Goal: Transaction & Acquisition: Purchase product/service

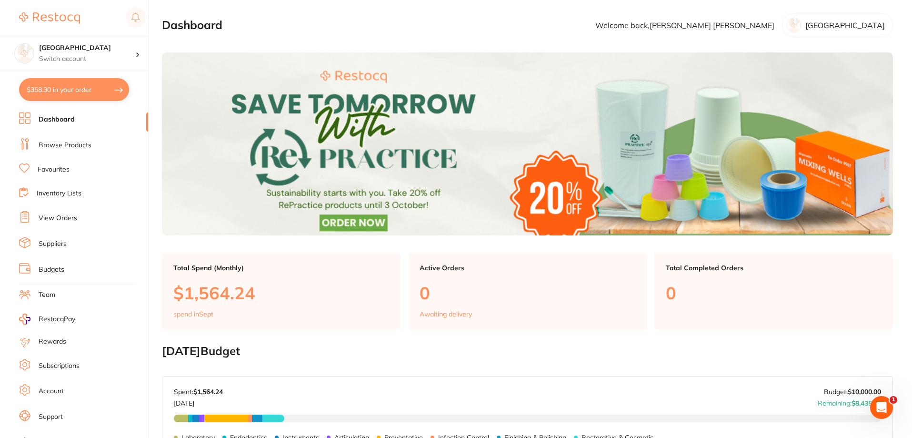
click at [55, 89] on button "$358.30 in your order" at bounding box center [74, 89] width 110 height 23
checkbox input "true"
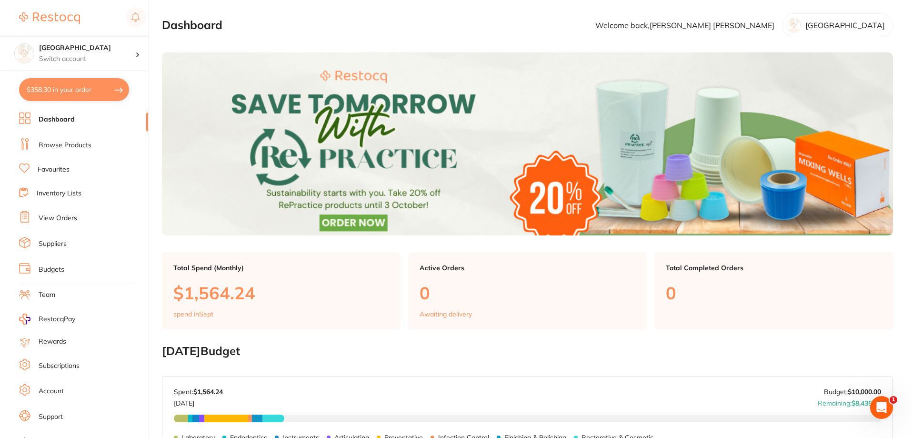
checkbox input "true"
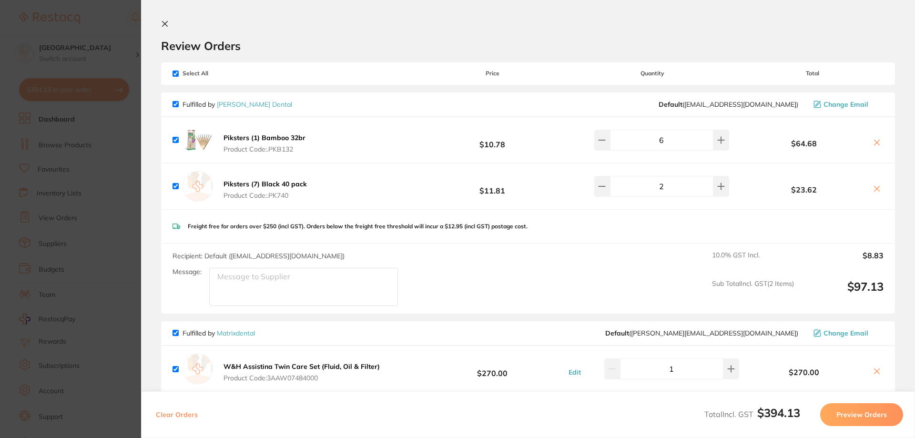
click at [121, 166] on section "Update RRP Set your pre negotiated price for this item. Item Agreed RRP (excl. …" at bounding box center [457, 219] width 915 height 438
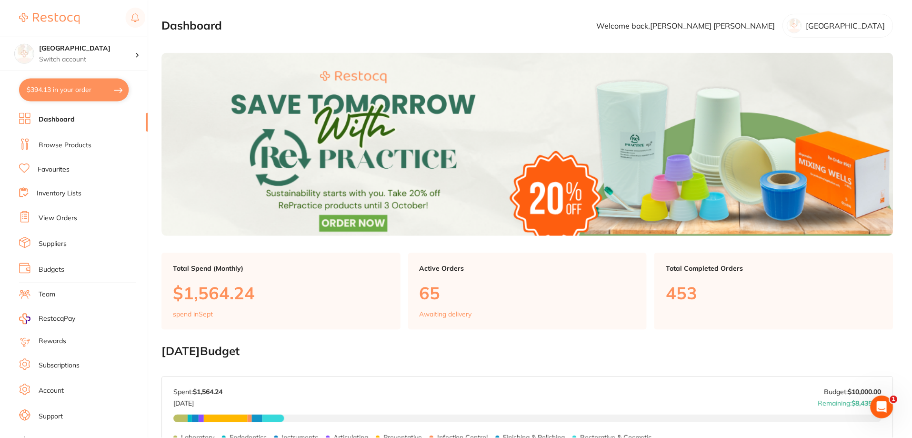
scroll to position [0, 0]
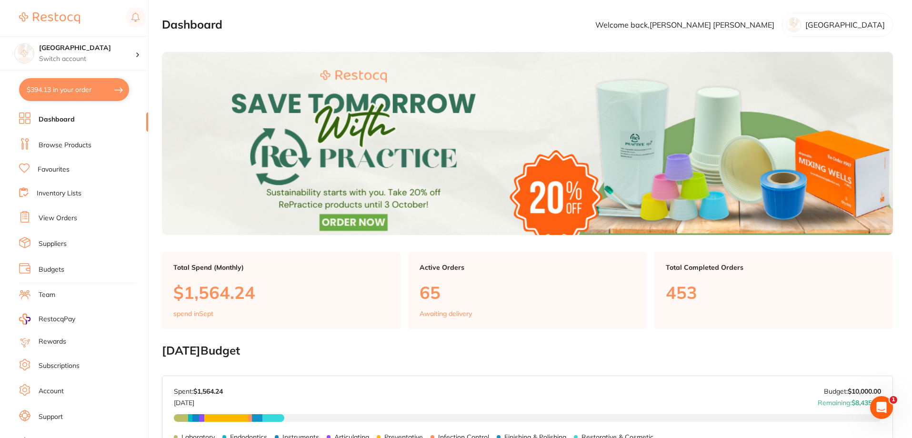
click at [52, 146] on link "Browse Products" at bounding box center [65, 146] width 53 height 10
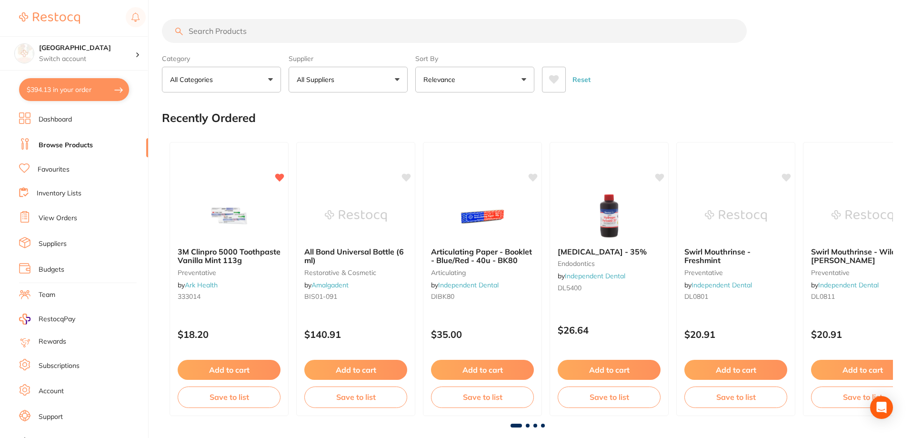
click at [285, 29] on input "search" at bounding box center [454, 31] width 585 height 24
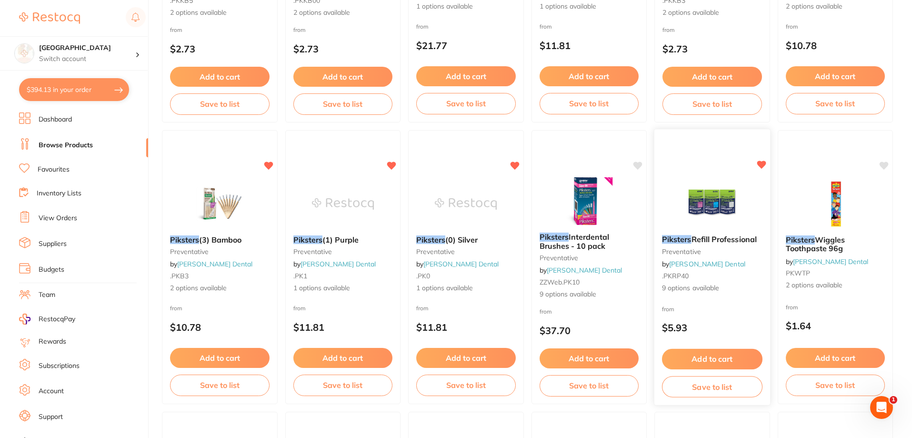
type input "piksters"
click at [717, 214] on img at bounding box center [712, 203] width 62 height 48
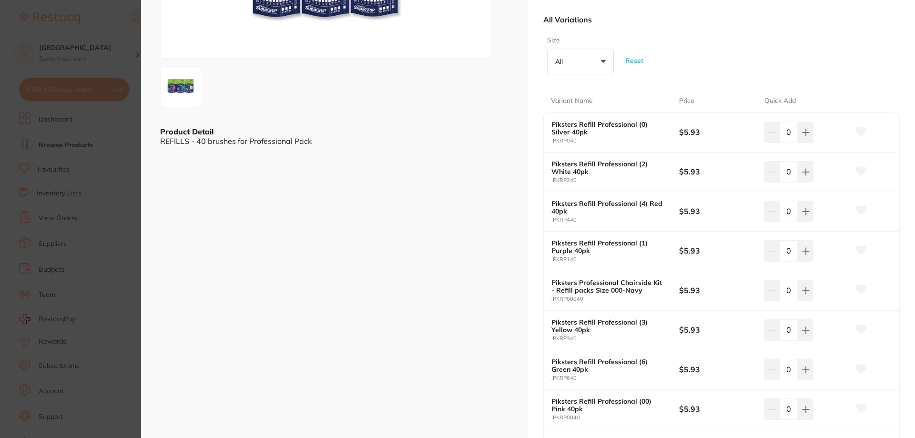
scroll to position [143, 0]
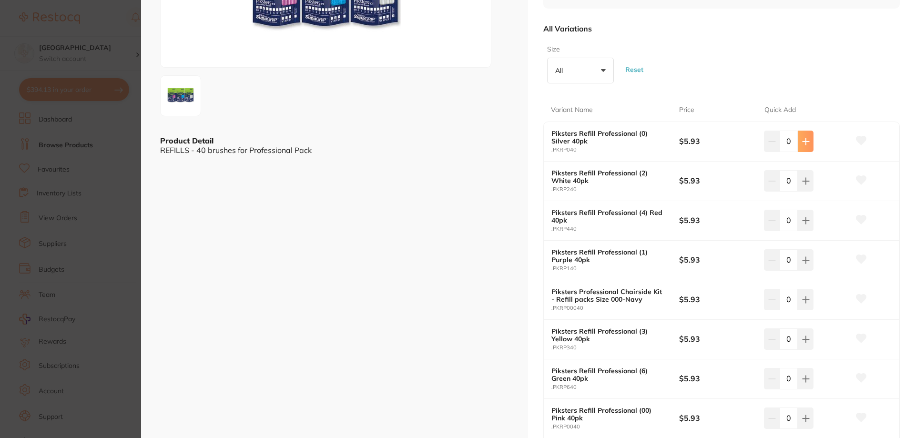
click at [802, 141] on icon at bounding box center [806, 142] width 8 height 8
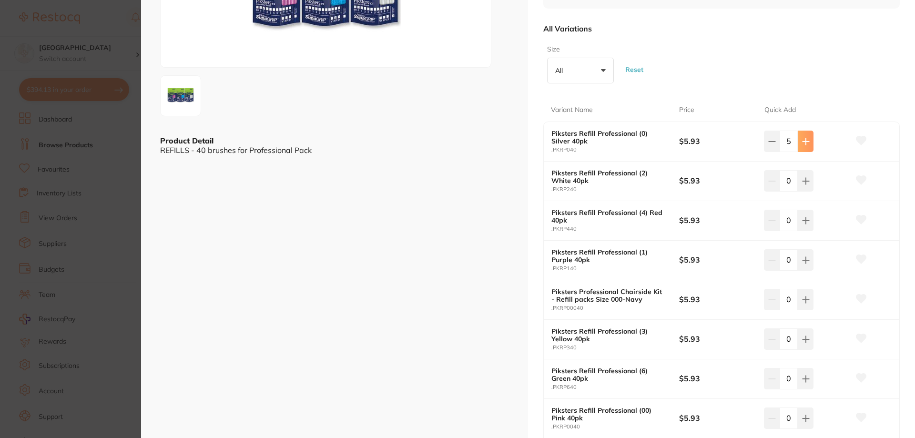
type input "5"
click at [807, 265] on button at bounding box center [806, 259] width 16 height 21
click at [808, 265] on button at bounding box center [806, 259] width 16 height 21
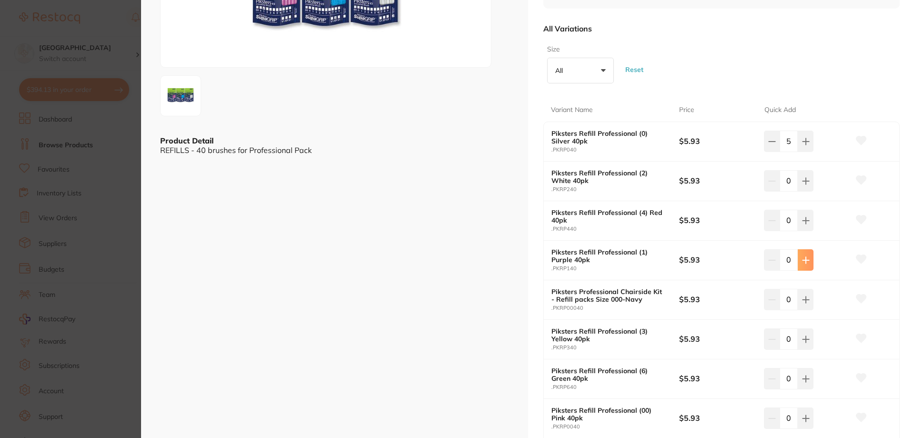
click at [808, 264] on button at bounding box center [806, 259] width 16 height 21
type input "5"
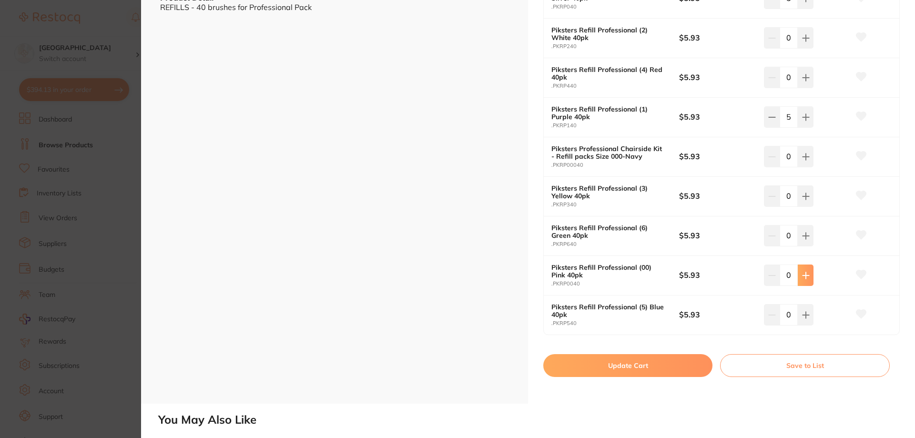
click at [803, 279] on icon at bounding box center [806, 276] width 8 height 8
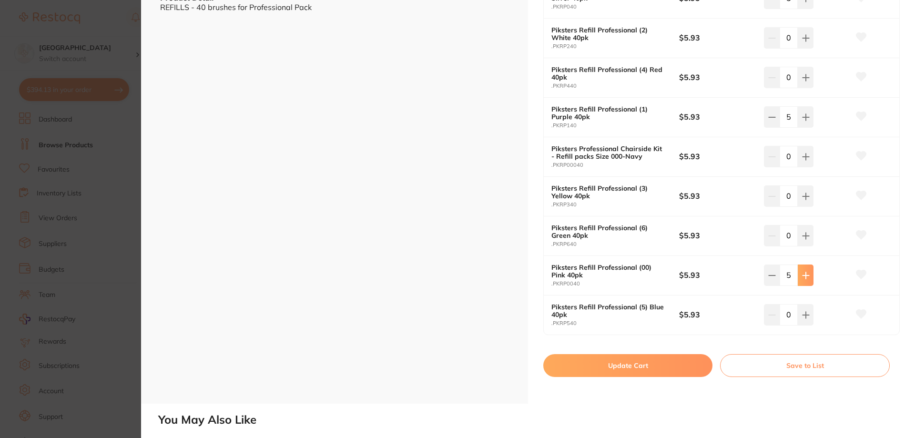
type input "5"
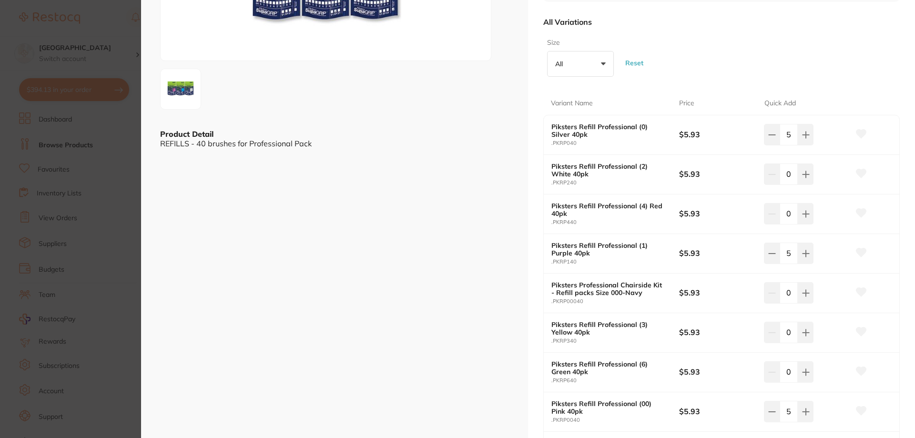
scroll to position [143, 0]
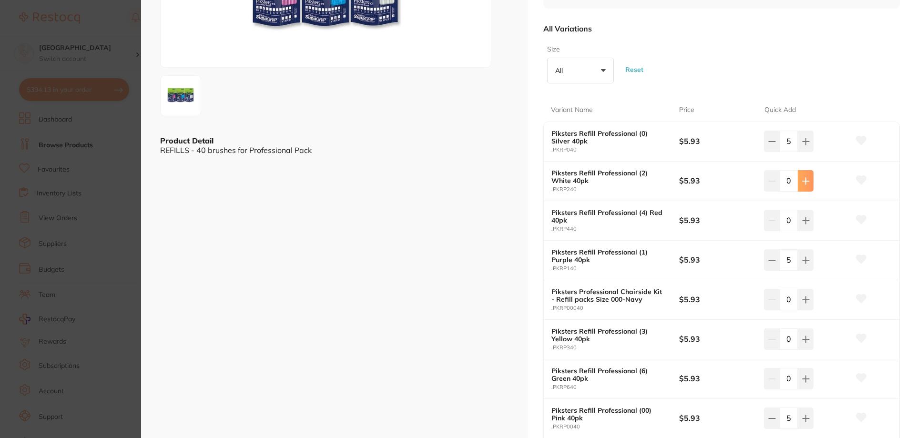
click at [805, 173] on button at bounding box center [806, 180] width 16 height 21
type input "3"
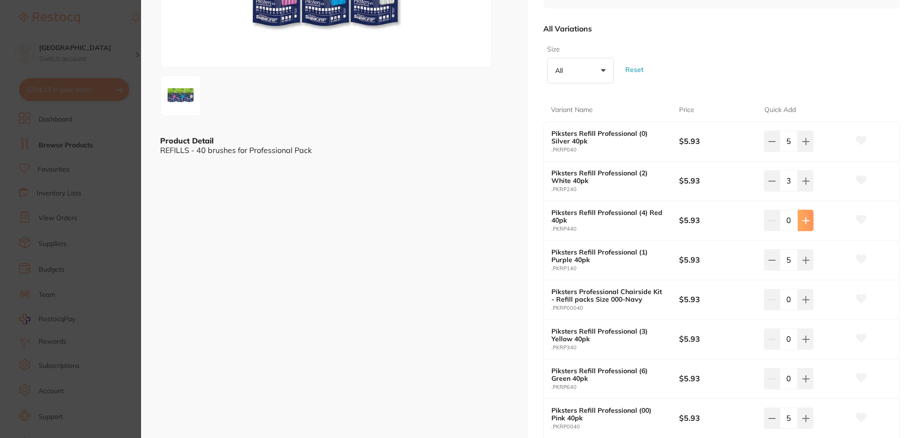
click at [803, 221] on icon at bounding box center [805, 220] width 6 height 6
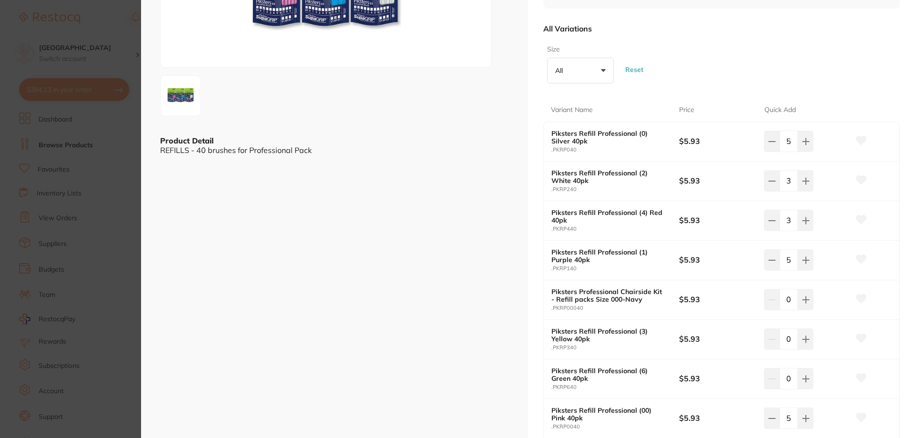
type input "5"
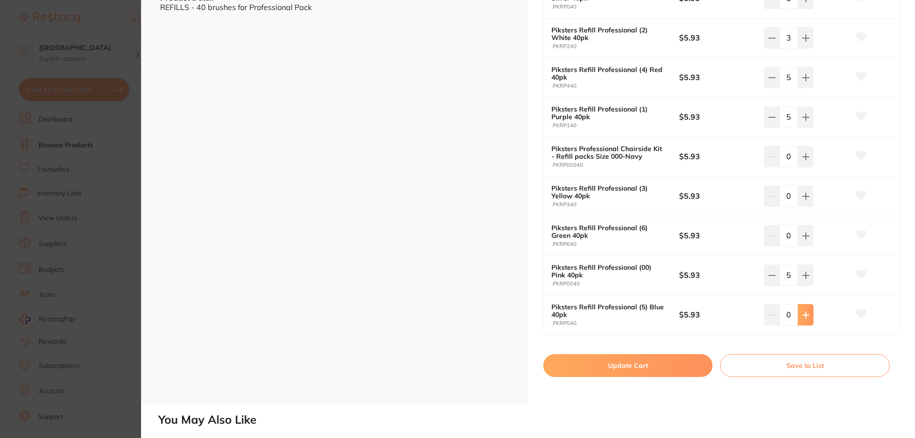
click at [806, 309] on button at bounding box center [806, 314] width 16 height 21
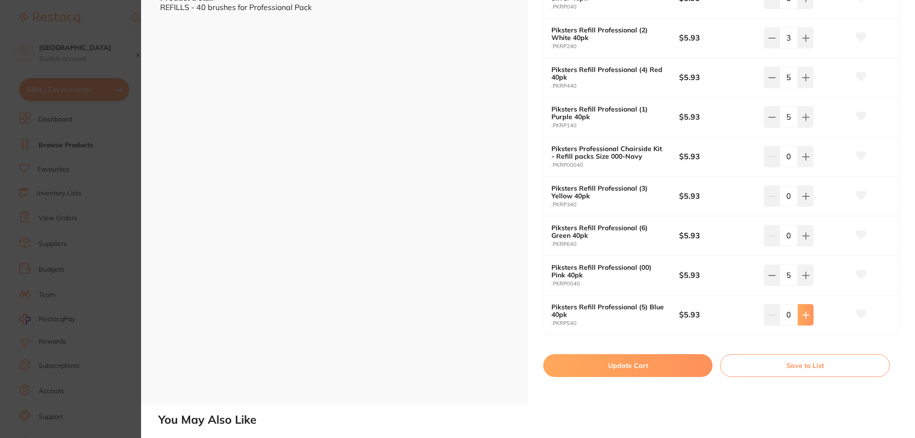
type input "5"
click at [804, 236] on icon at bounding box center [805, 236] width 6 height 6
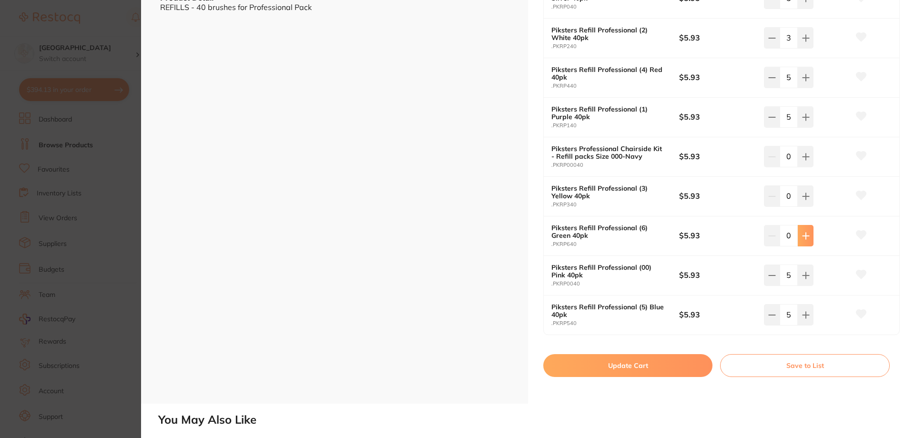
click at [804, 236] on icon at bounding box center [805, 236] width 6 height 6
type input "5"
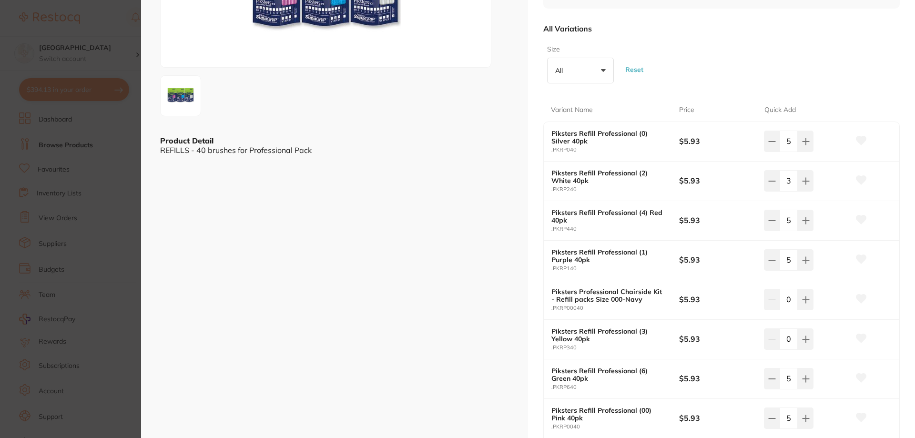
scroll to position [286, 0]
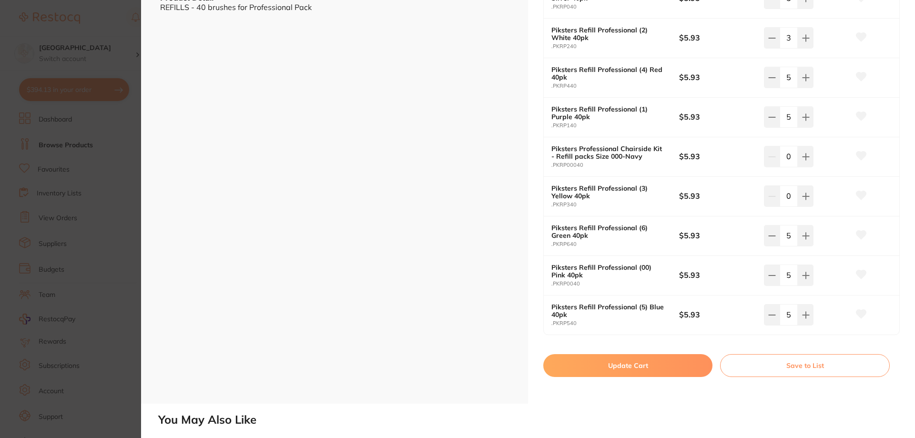
drag, startPoint x: 649, startPoint y: 356, endPoint x: 501, endPoint y: 286, distance: 163.5
click at [649, 357] on button "Update Cart" at bounding box center [627, 365] width 169 height 23
checkbox input "false"
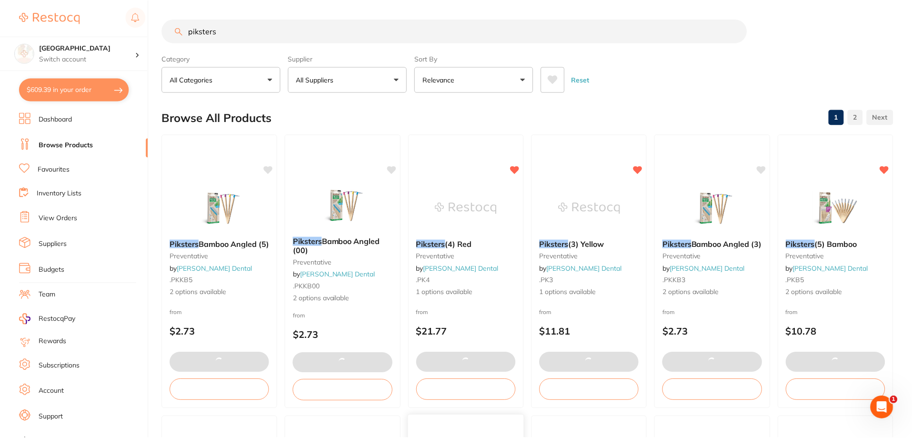
scroll to position [286, 0]
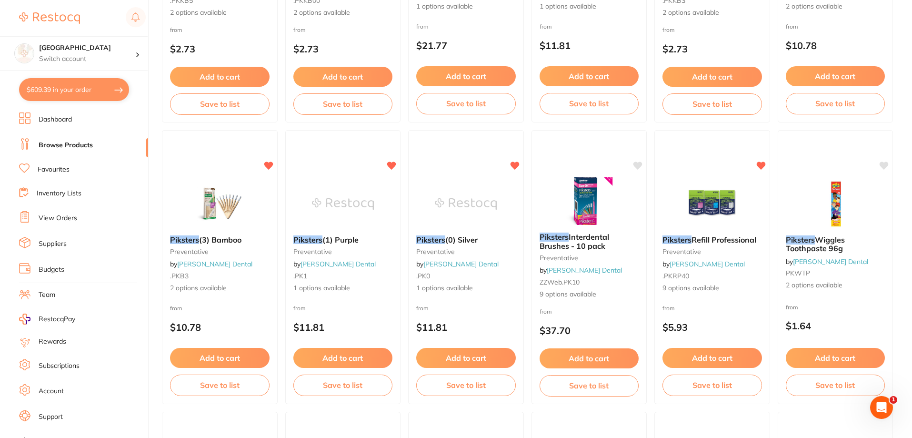
click at [77, 90] on button "$609.39 in your order" at bounding box center [74, 89] width 110 height 23
checkbox input "true"
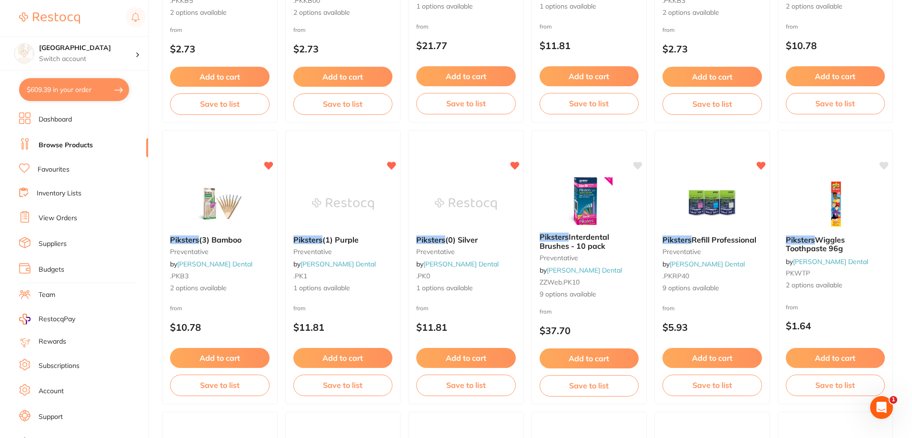
checkbox input "true"
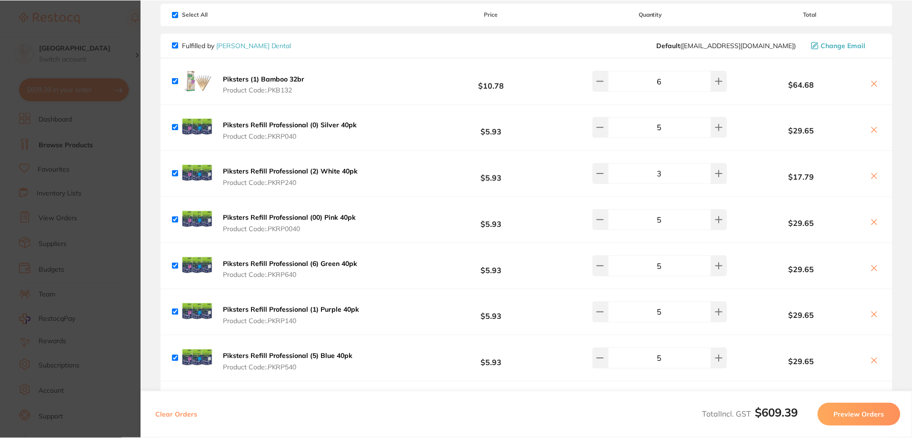
scroll to position [0, 0]
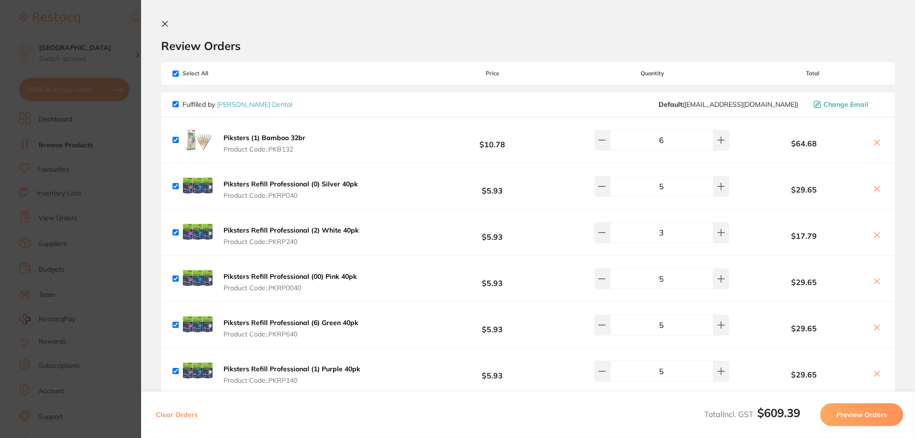
click at [241, 103] on link "[PERSON_NAME] Dental" at bounding box center [254, 104] width 75 height 9
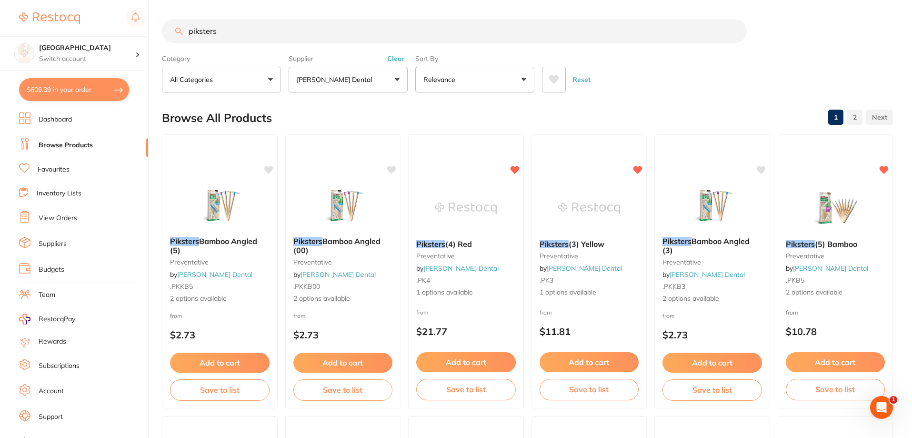
click at [395, 61] on button "Clear" at bounding box center [396, 58] width 23 height 9
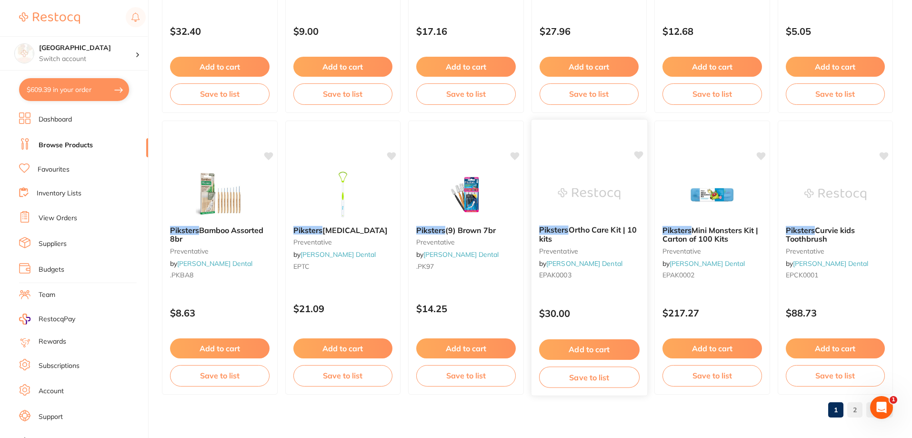
scroll to position [2273, 0]
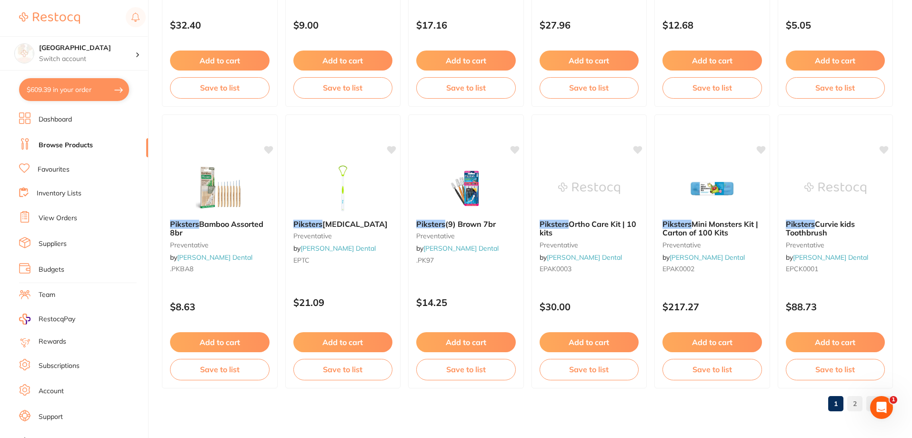
click at [857, 401] on link "2" at bounding box center [855, 403] width 15 height 19
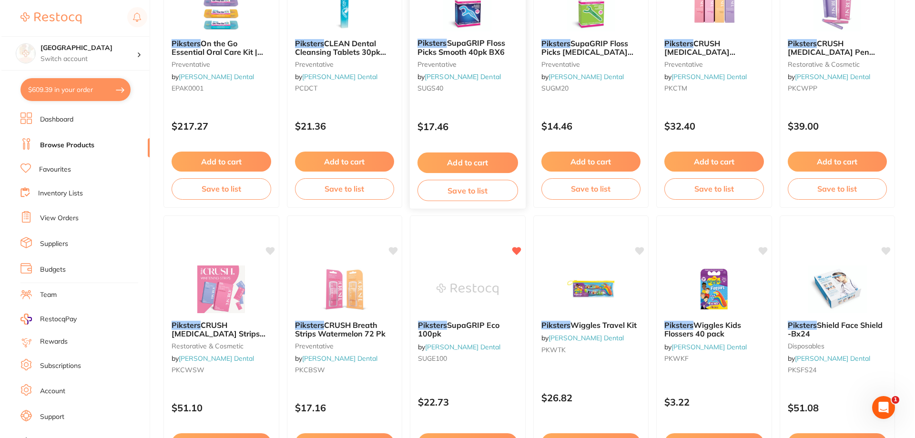
scroll to position [0, 0]
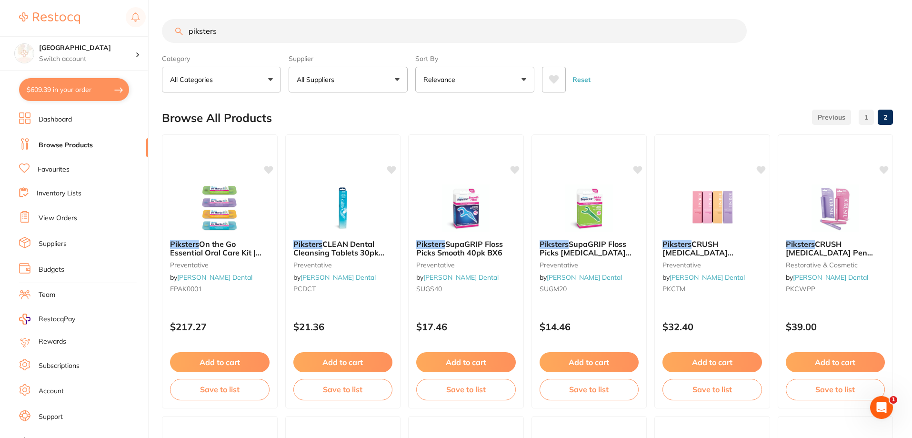
click at [61, 96] on button "$609.39 in your order" at bounding box center [74, 89] width 110 height 23
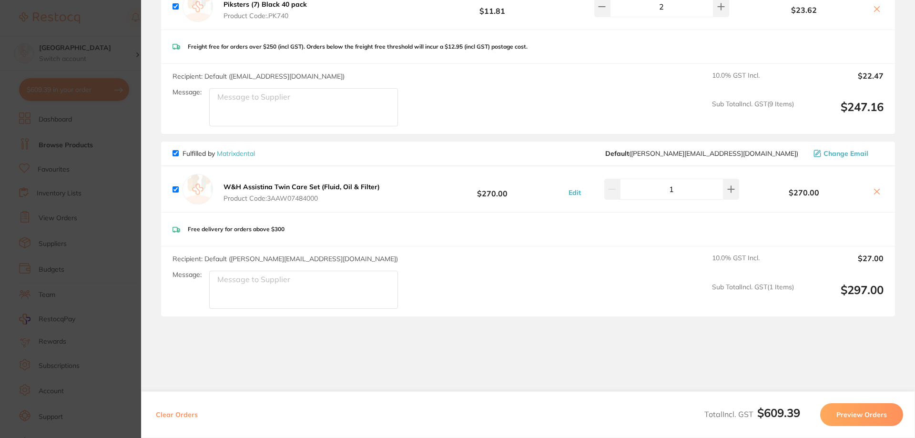
scroll to position [533, 0]
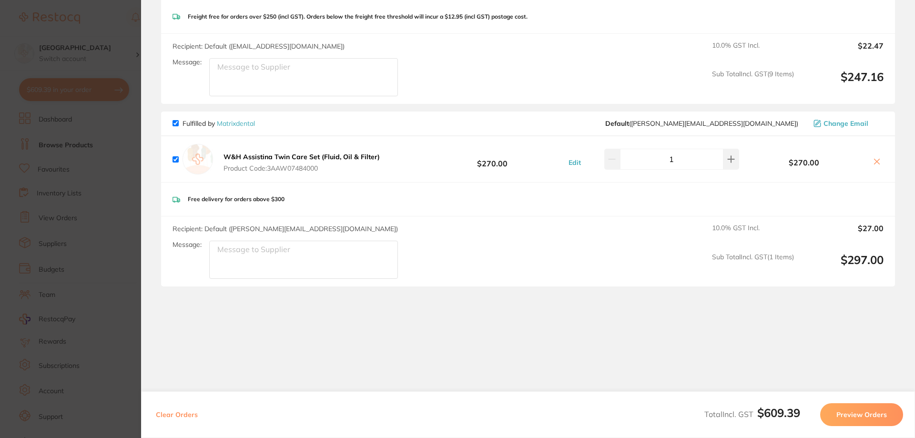
click at [176, 122] on input "checkbox" at bounding box center [175, 123] width 6 height 6
checkbox input "false"
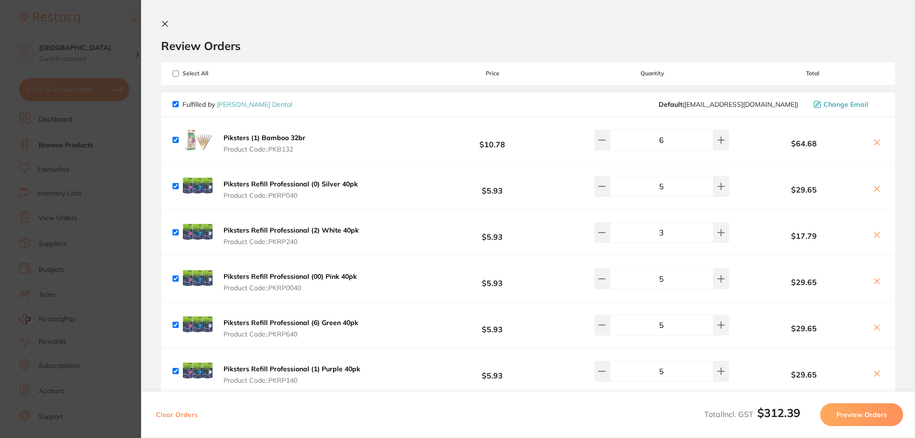
click at [872, 405] on button "Preview Orders" at bounding box center [861, 414] width 83 height 23
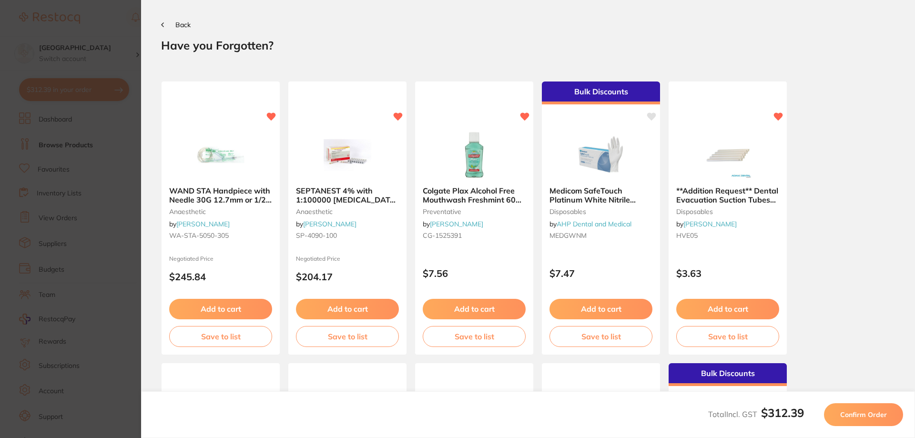
scroll to position [266, 0]
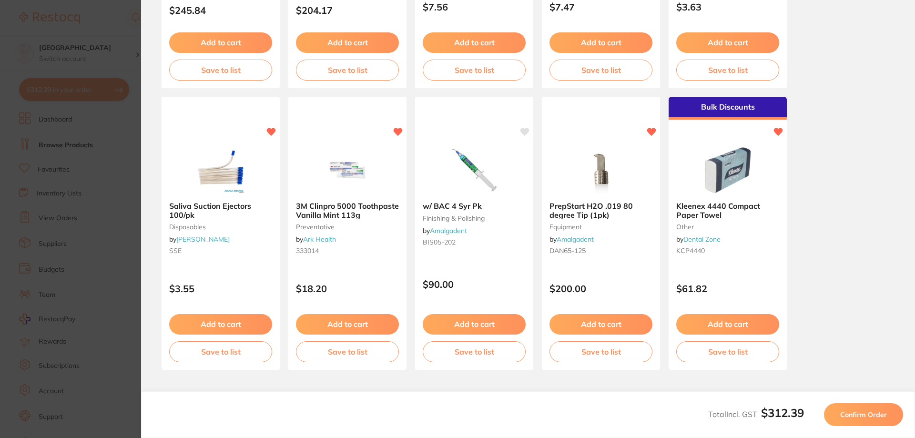
click at [905, 409] on div "Total Incl. GST $312.39 Confirm Order" at bounding box center [528, 414] width 774 height 47
click at [871, 409] on button "Confirm Order" at bounding box center [863, 414] width 79 height 23
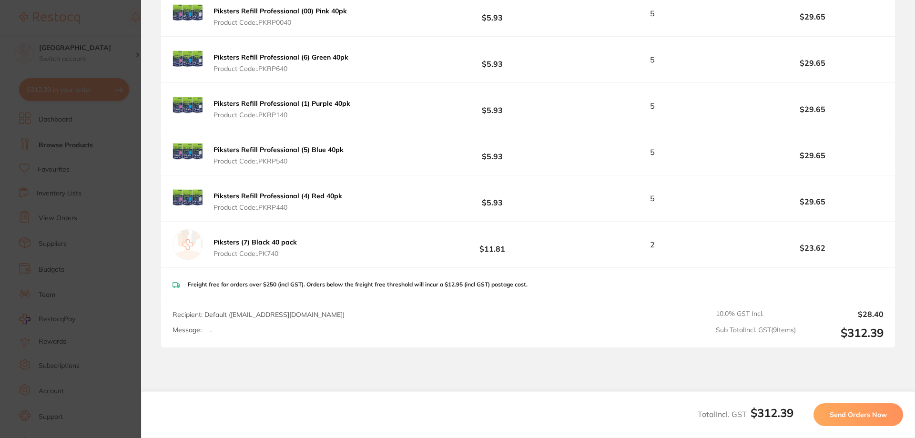
scroll to position [406, 0]
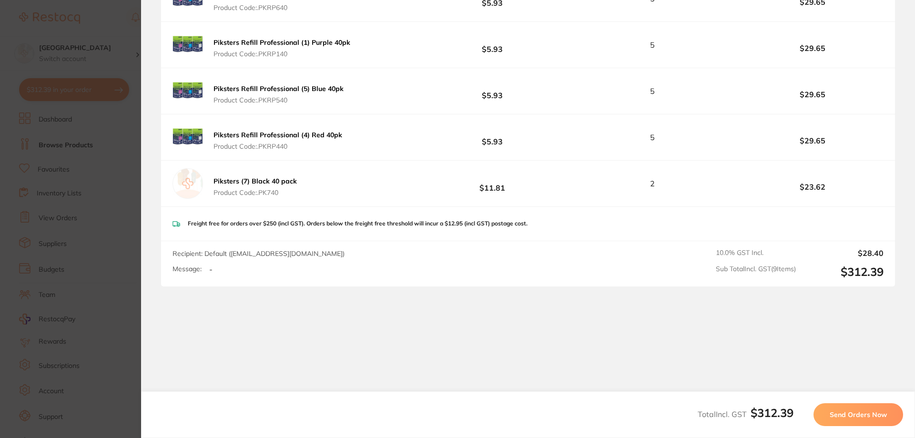
click at [861, 407] on button "Send Orders Now" at bounding box center [858, 414] width 90 height 23
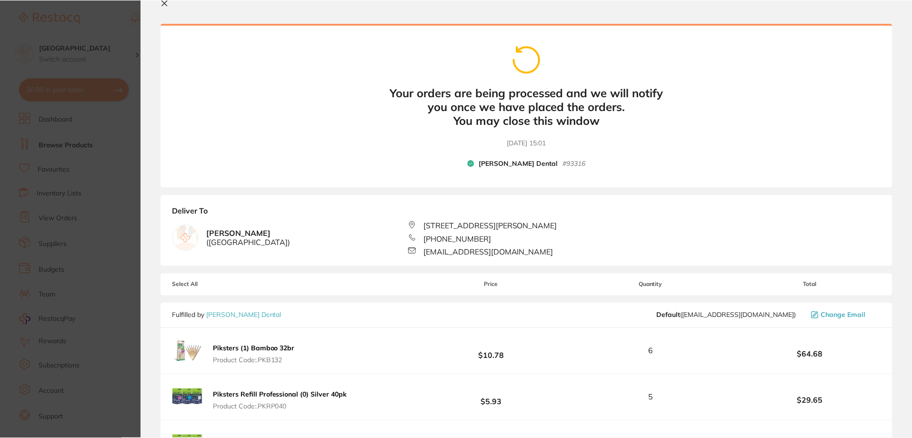
scroll to position [0, 0]
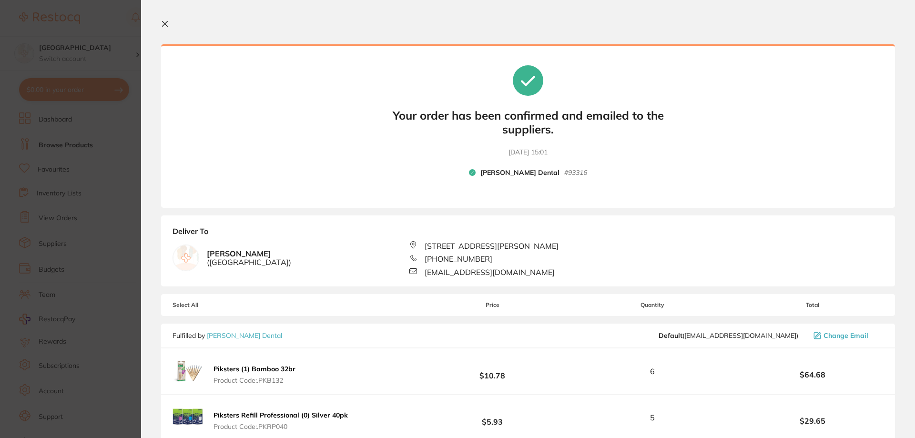
click at [164, 22] on icon at bounding box center [165, 24] width 8 height 8
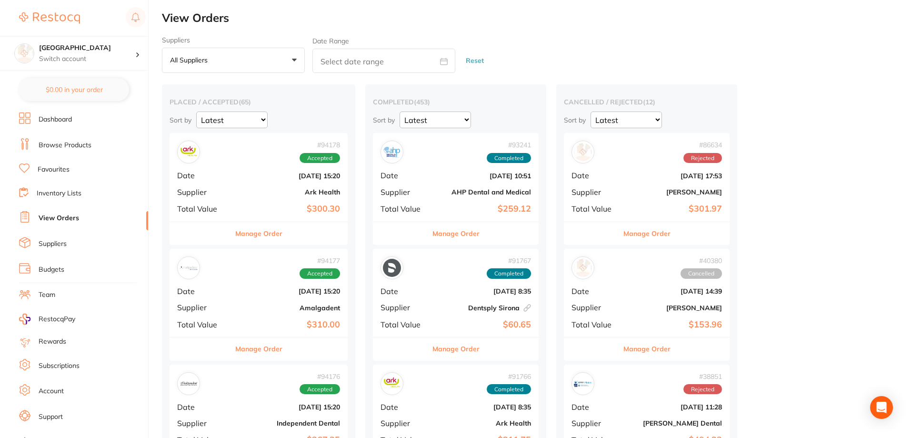
checkbox input "false"
